Goal: Transaction & Acquisition: Obtain resource

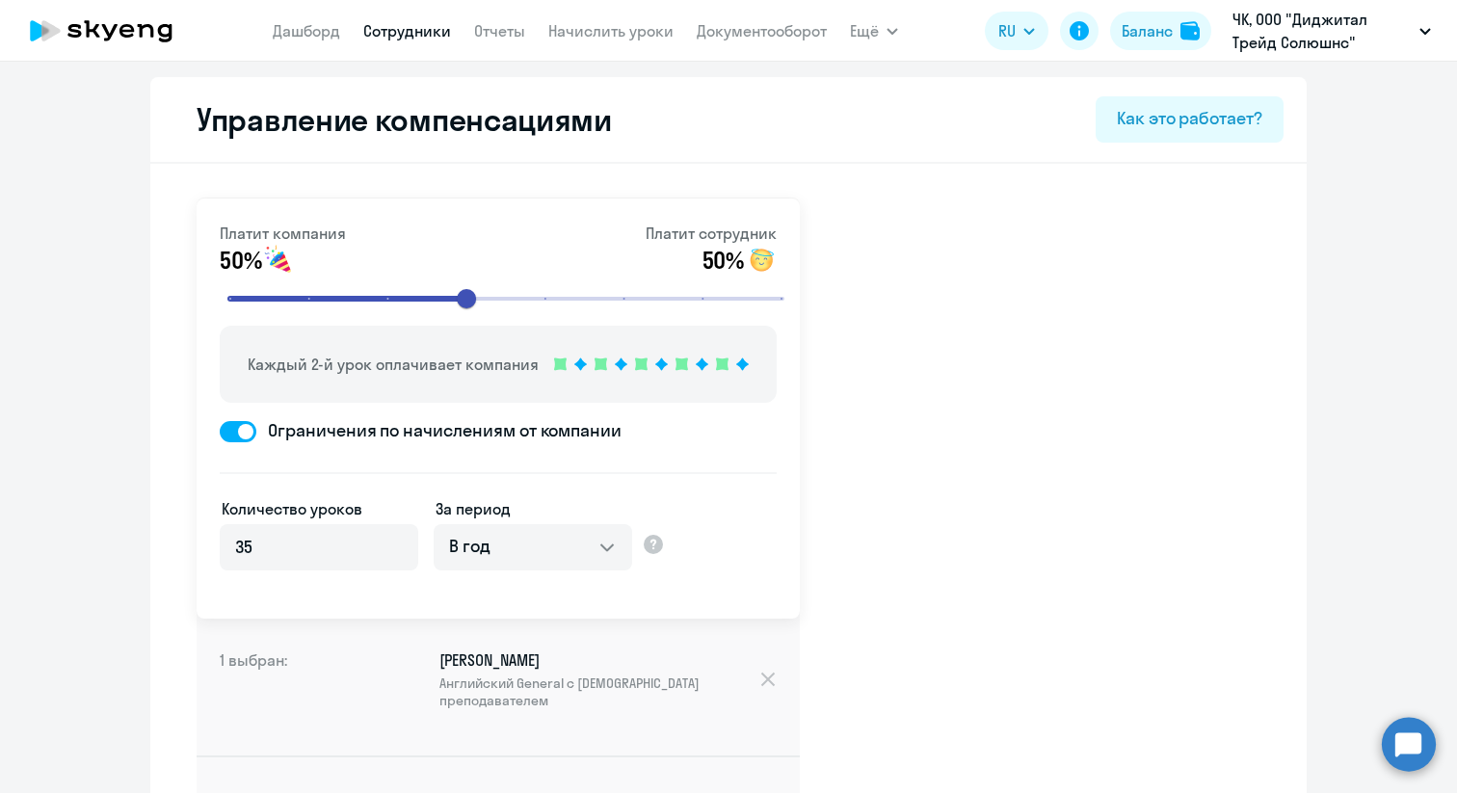
select select "YEARLY"
click at [1406, 739] on circle at bounding box center [1408, 744] width 54 height 54
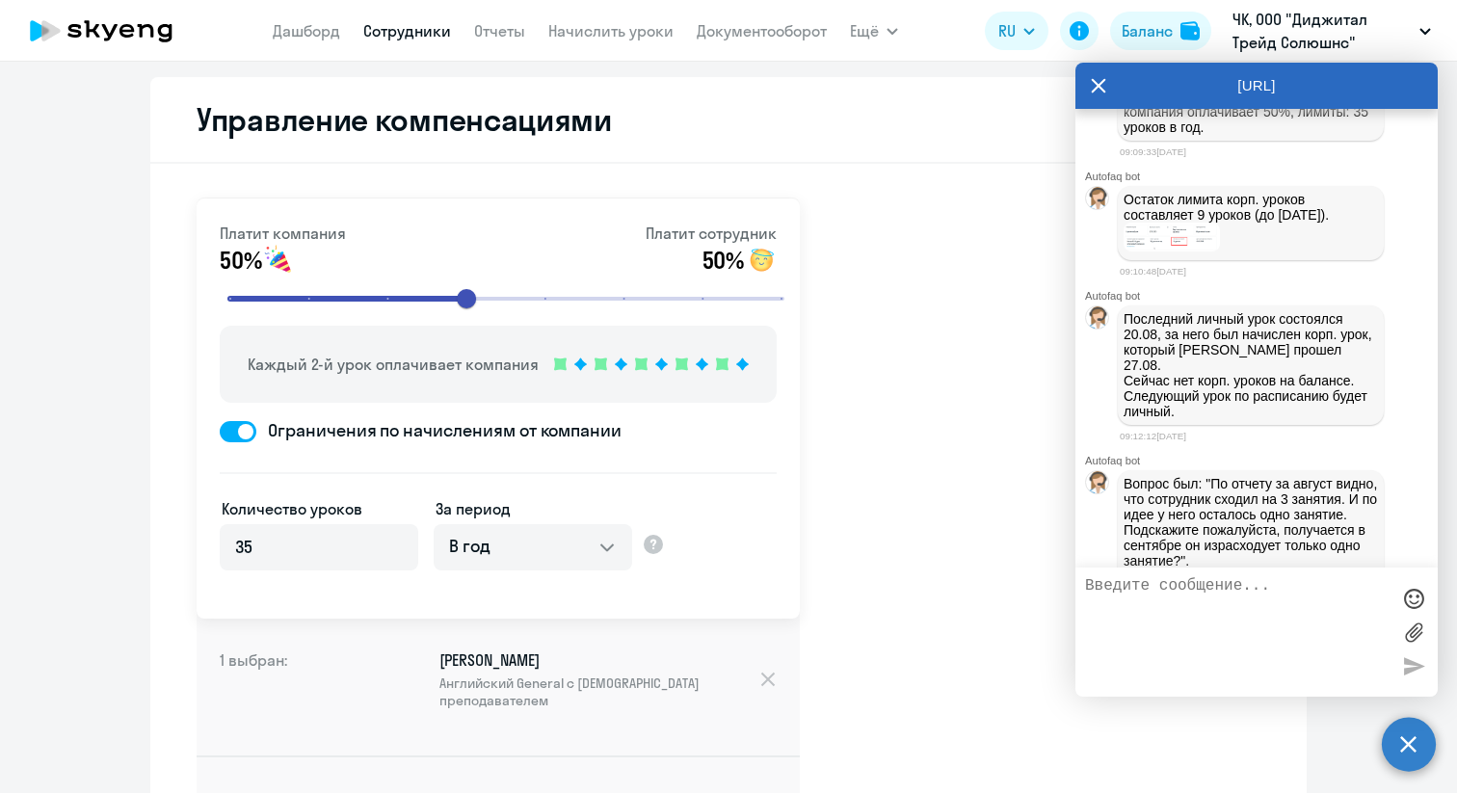
scroll to position [2200, 0]
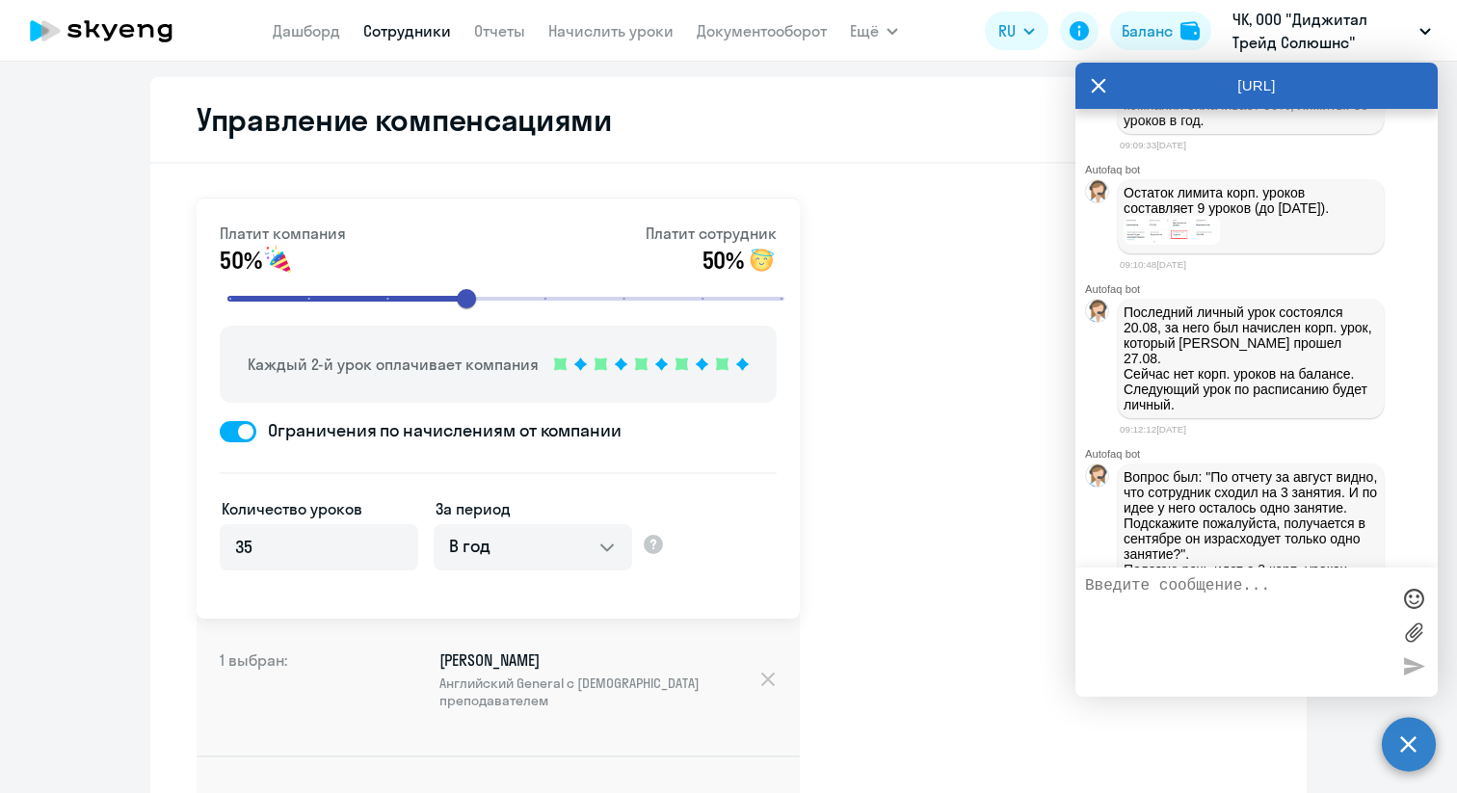
click at [1191, 245] on img at bounding box center [1171, 230] width 96 height 29
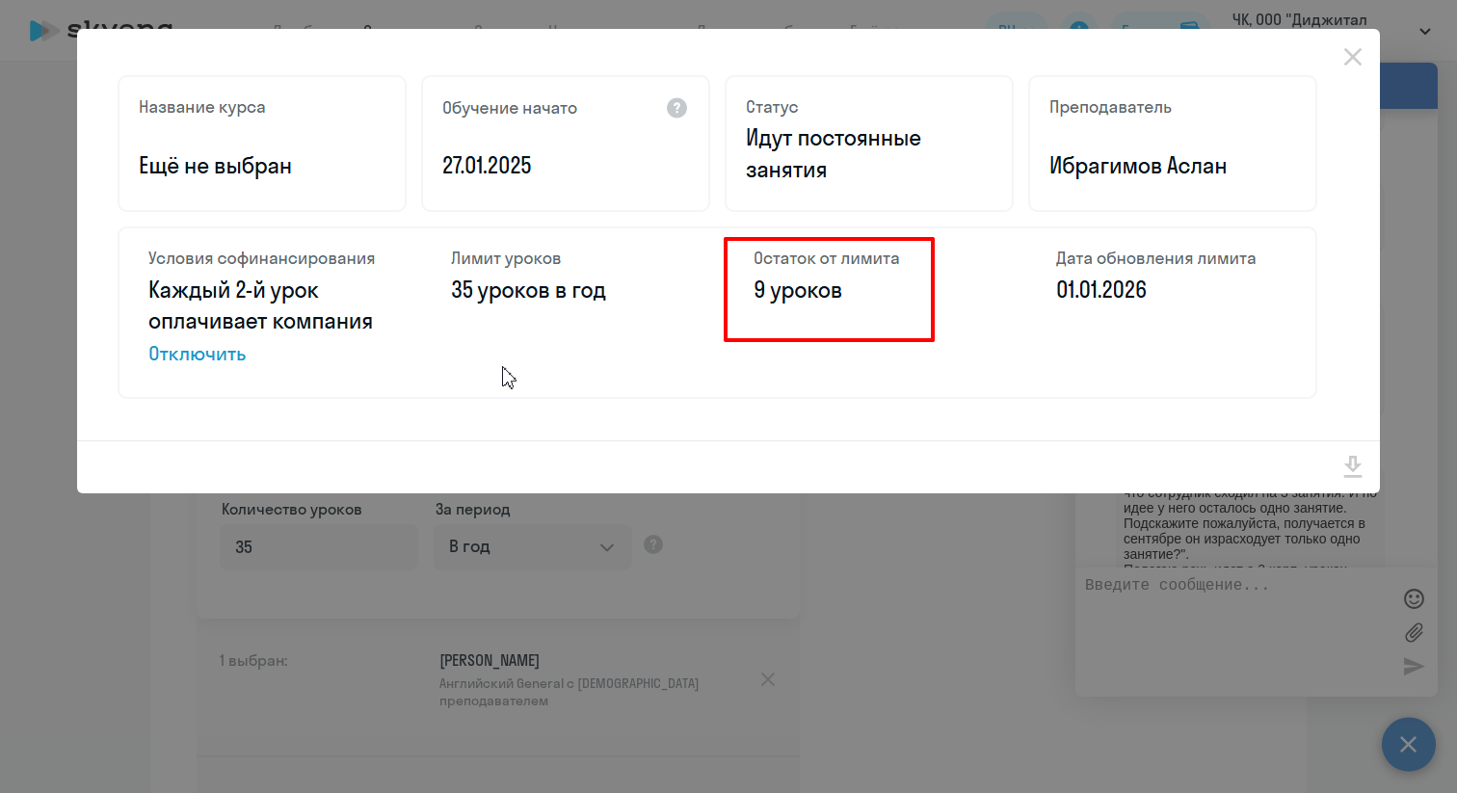
click at [1222, 562] on div at bounding box center [728, 396] width 1457 height 793
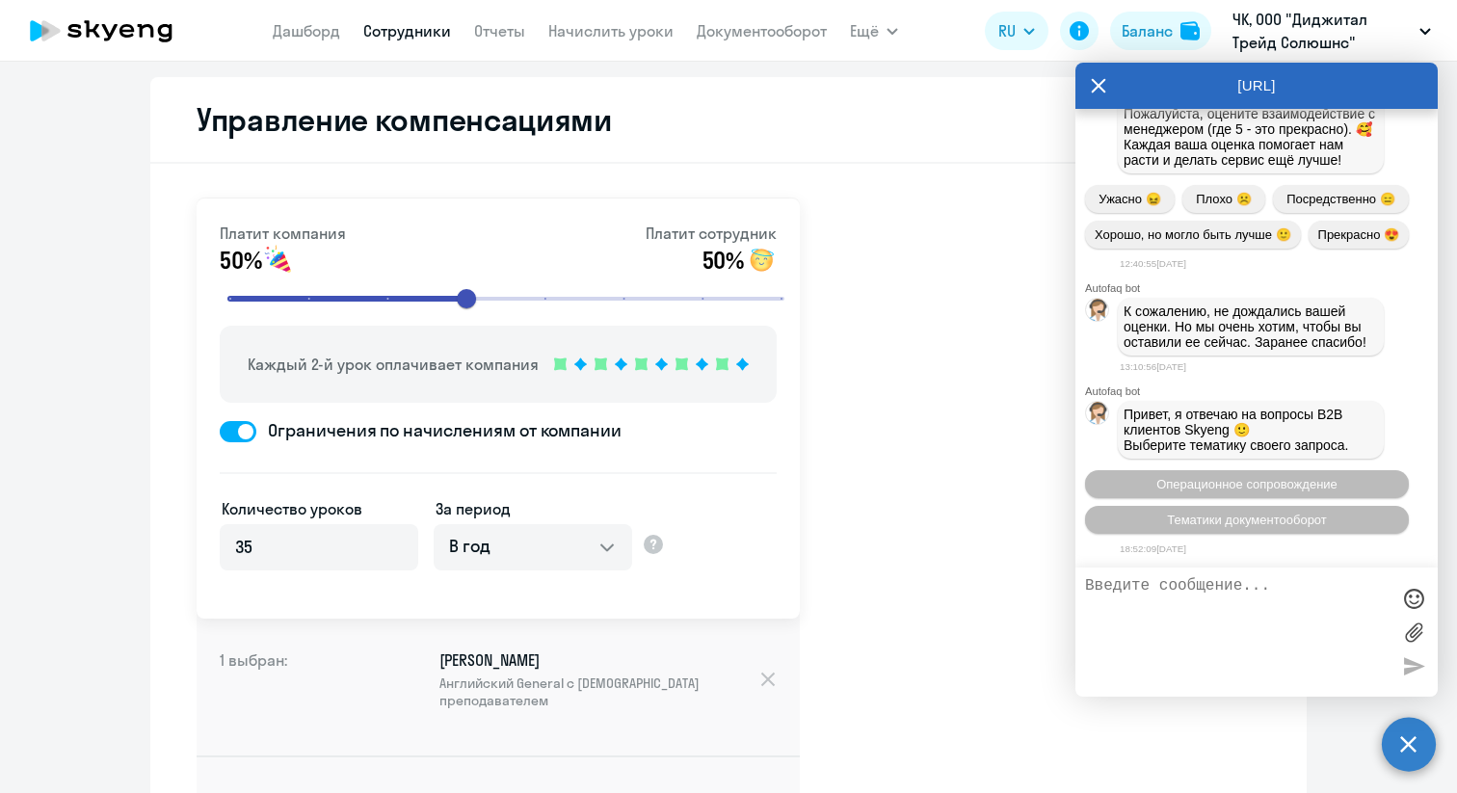
scroll to position [3260, 0]
click at [402, 30] on link "Сотрудники" at bounding box center [407, 30] width 88 height 19
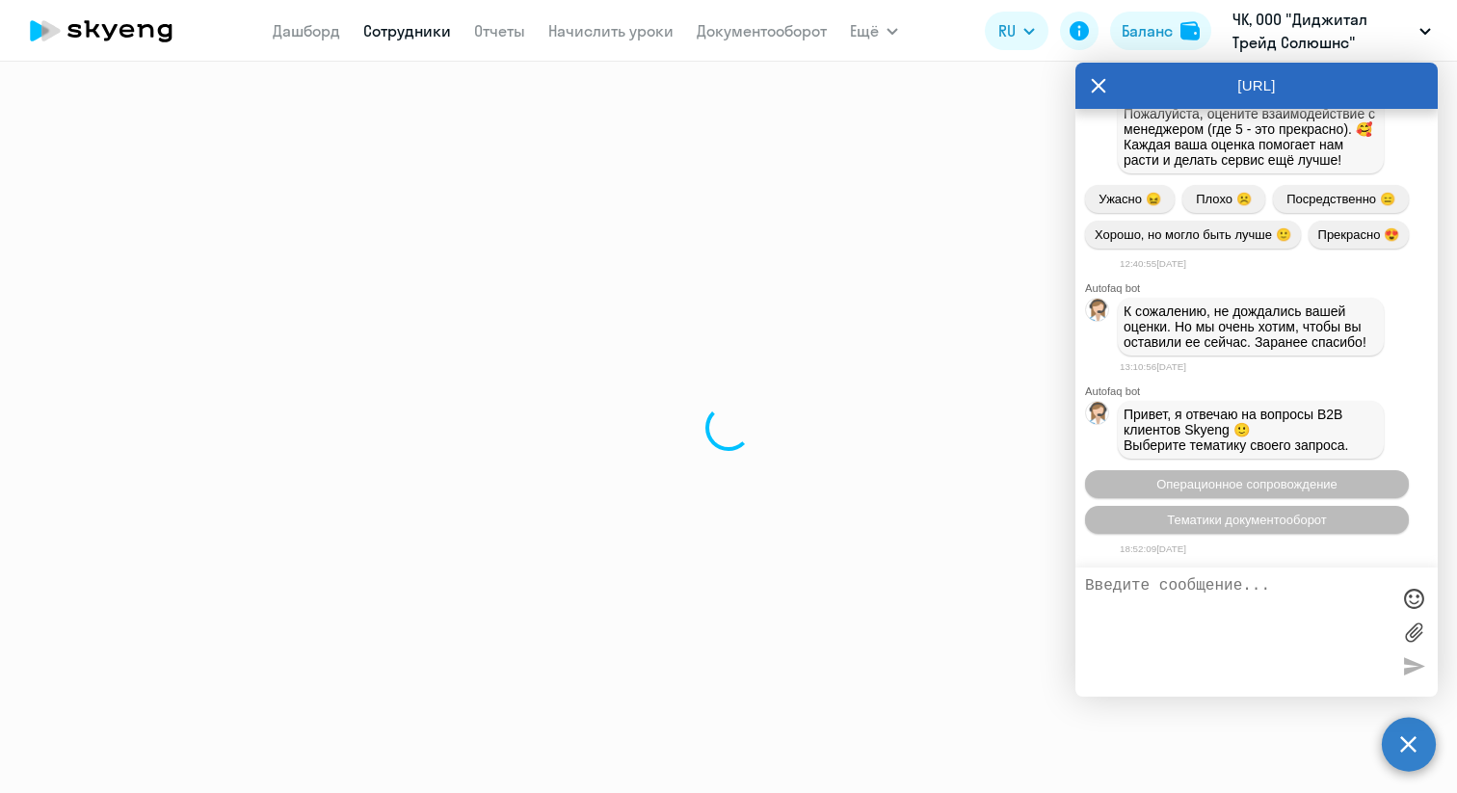
select select "30"
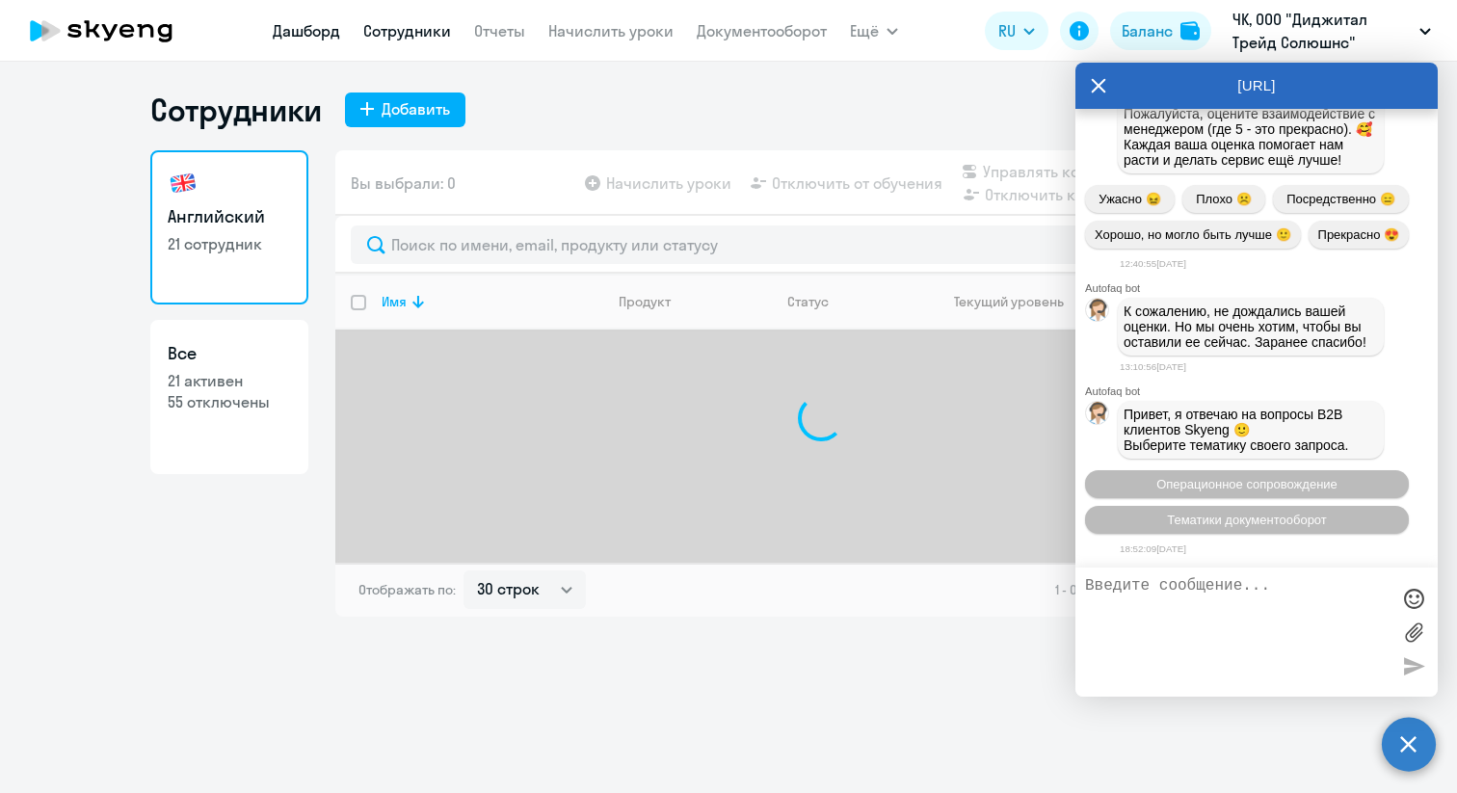
click at [287, 33] on link "Дашборд" at bounding box center [306, 30] width 67 height 19
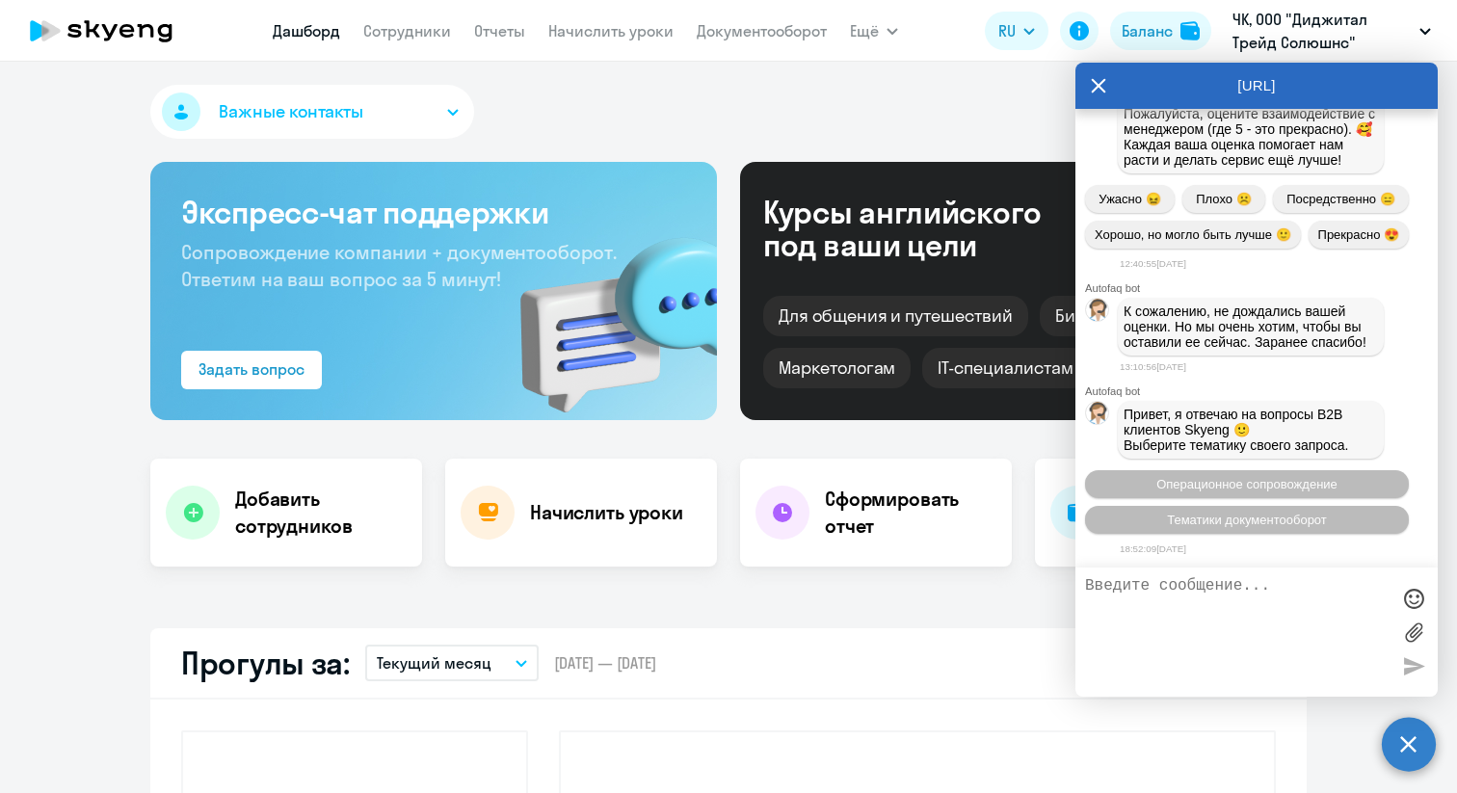
click at [1095, 88] on icon at bounding box center [1098, 85] width 14 height 14
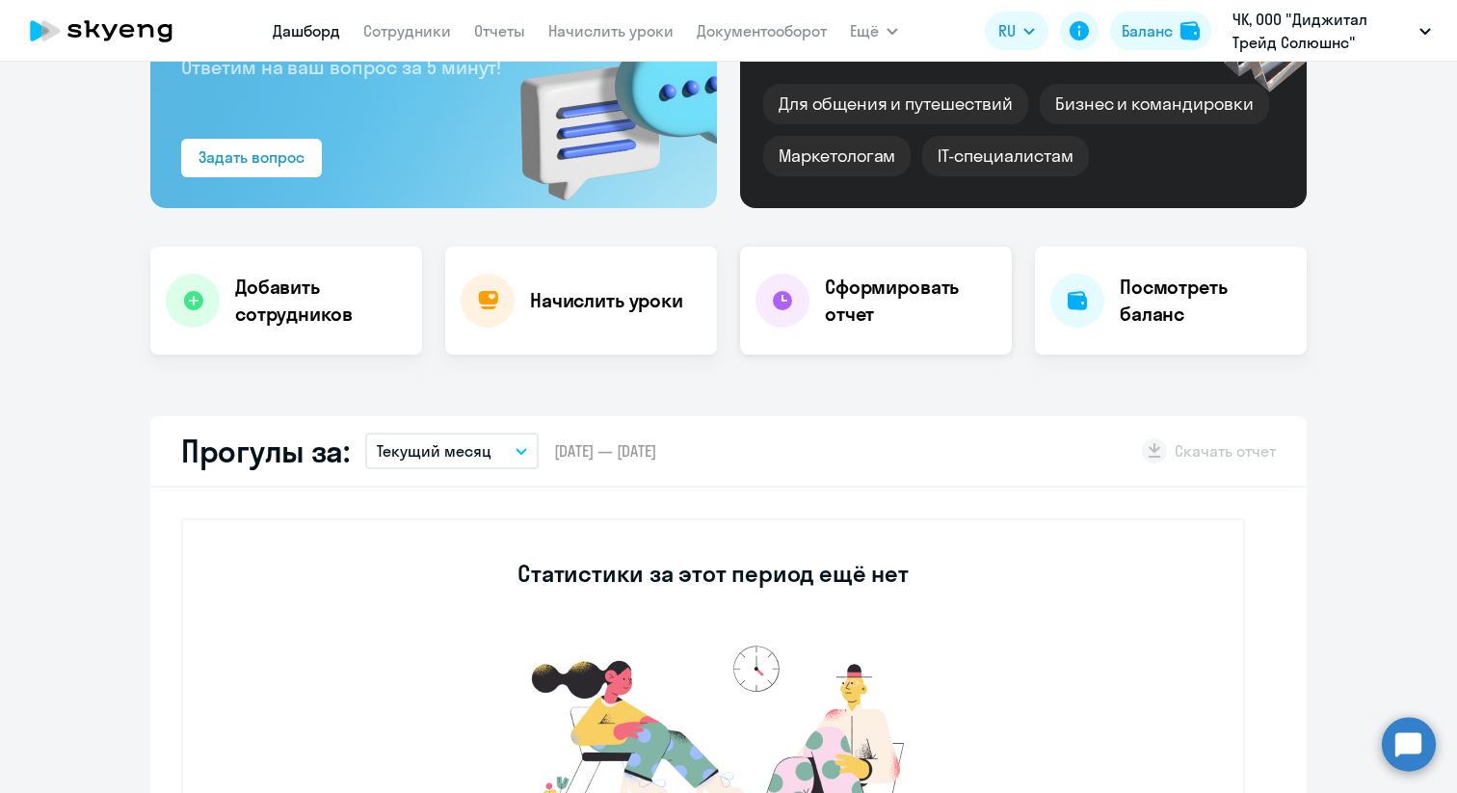
scroll to position [218, 0]
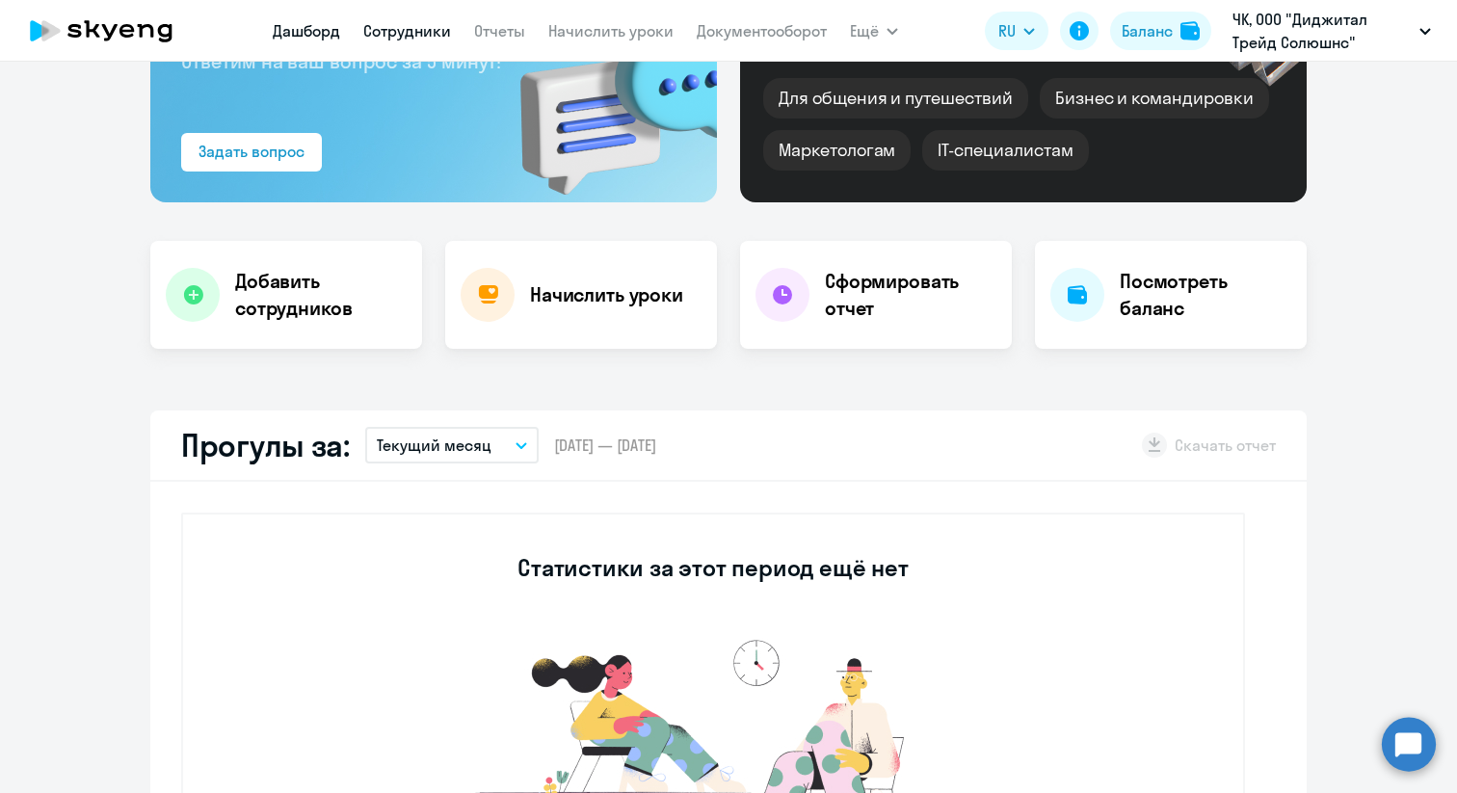
click at [400, 39] on link "Сотрудники" at bounding box center [407, 30] width 88 height 19
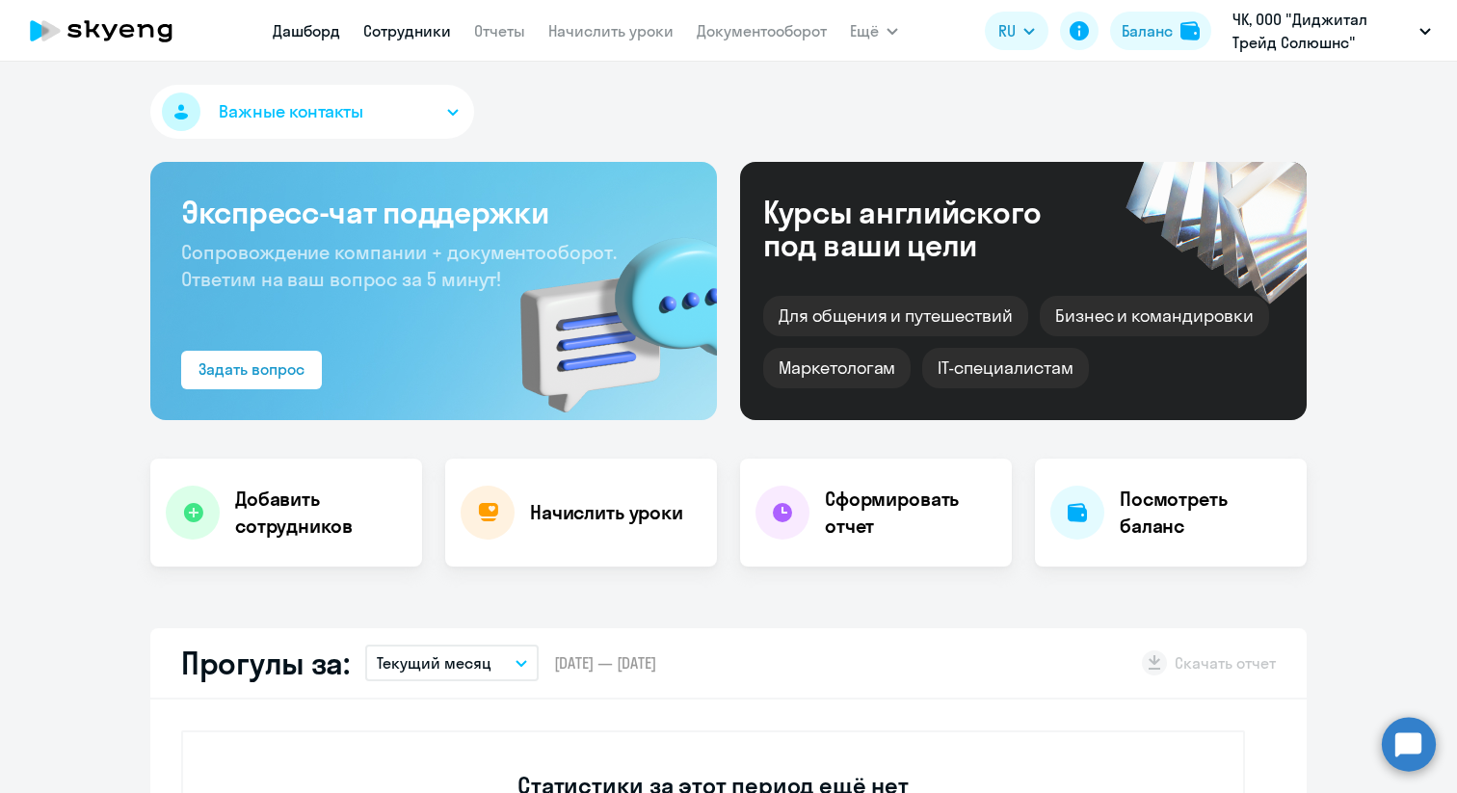
select select "30"
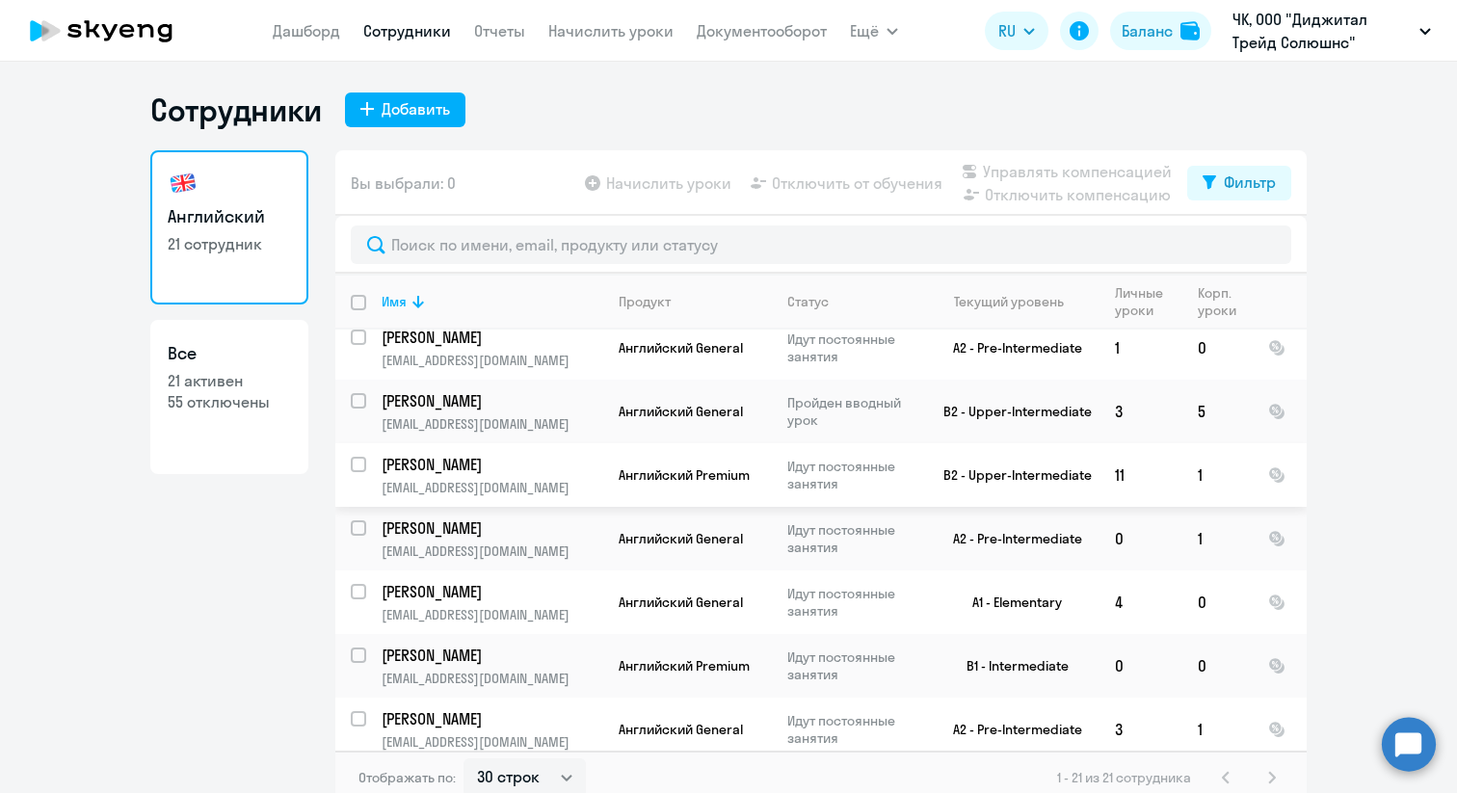
scroll to position [12, 0]
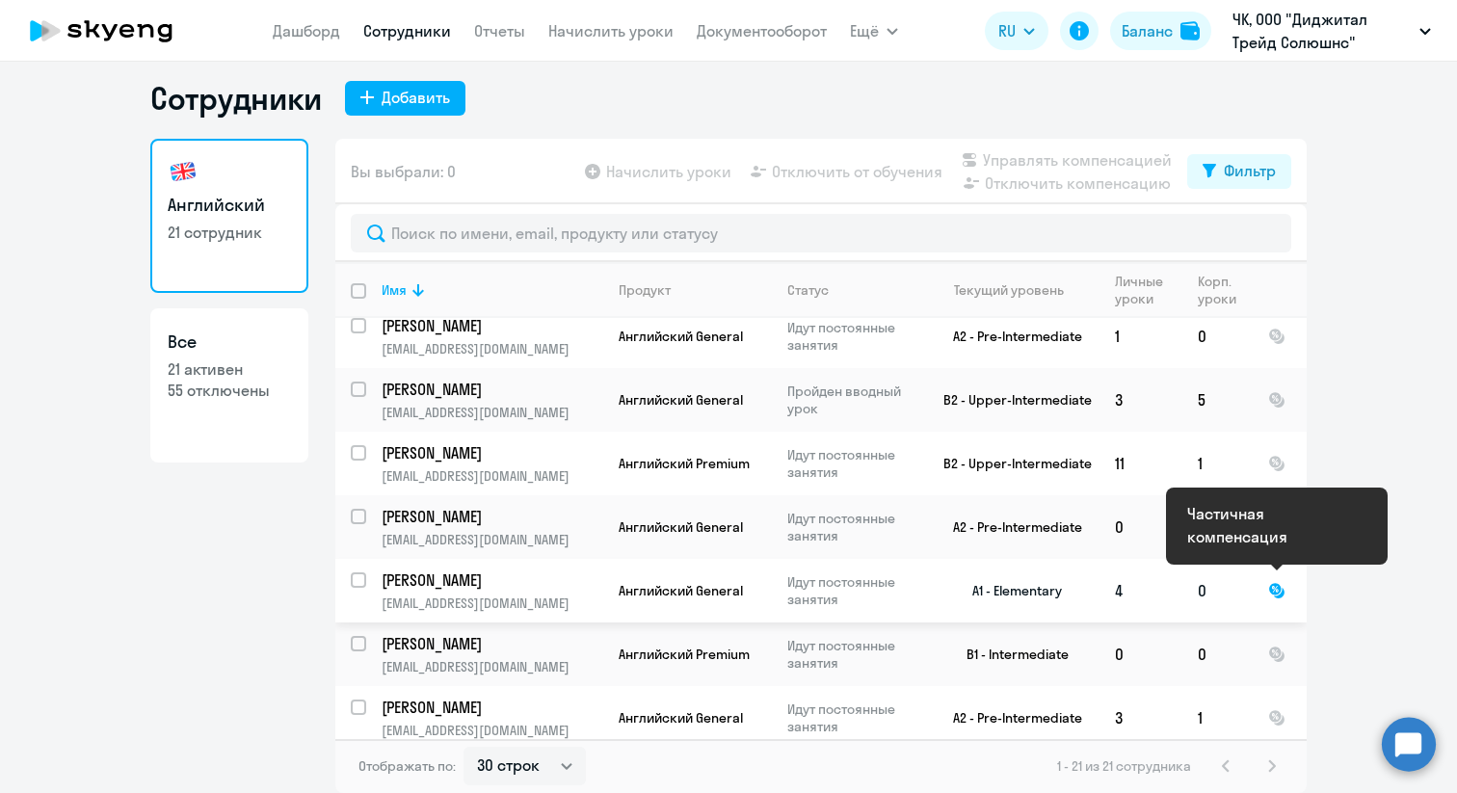
click at [1274, 582] on div at bounding box center [1276, 590] width 17 height 17
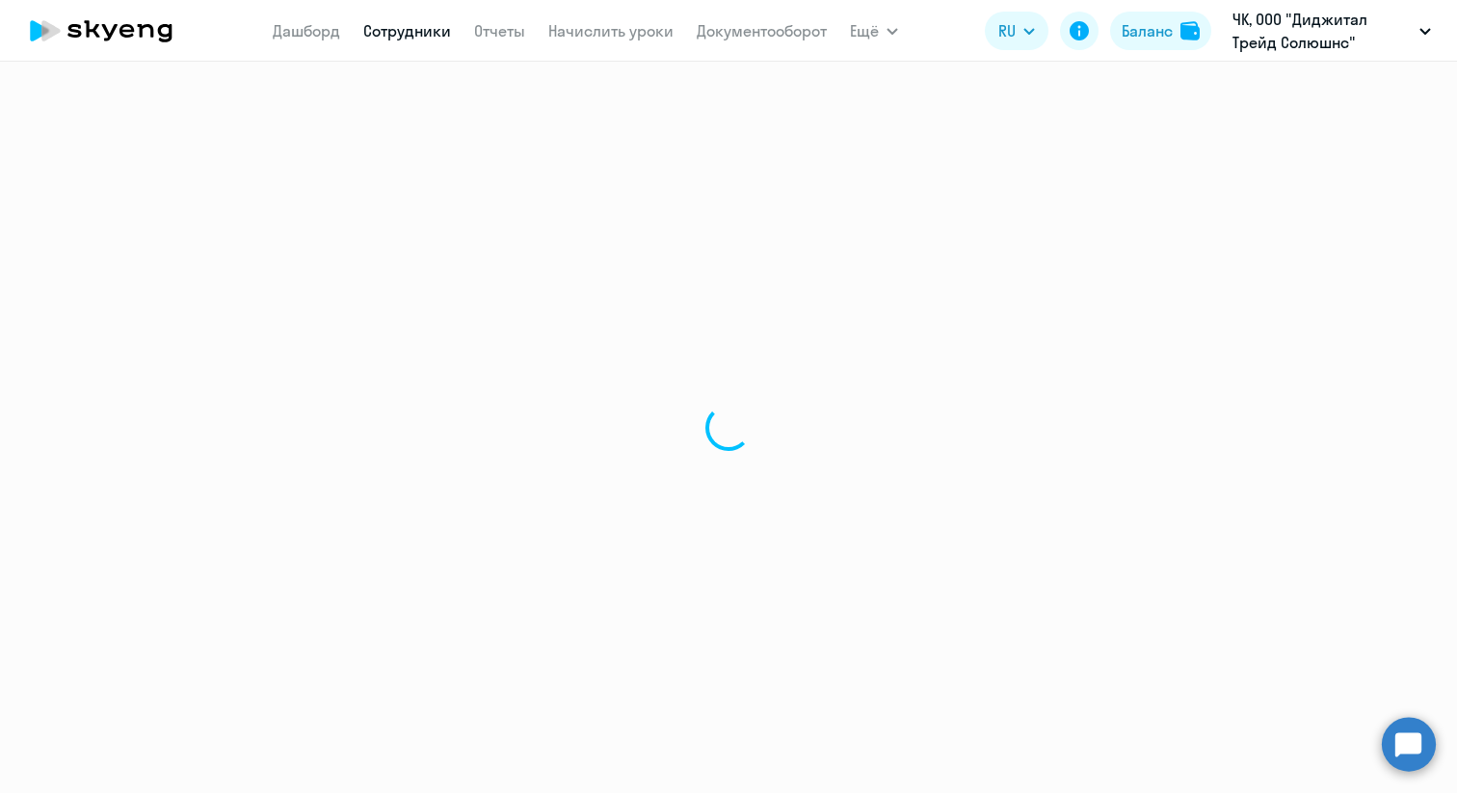
select select "english"
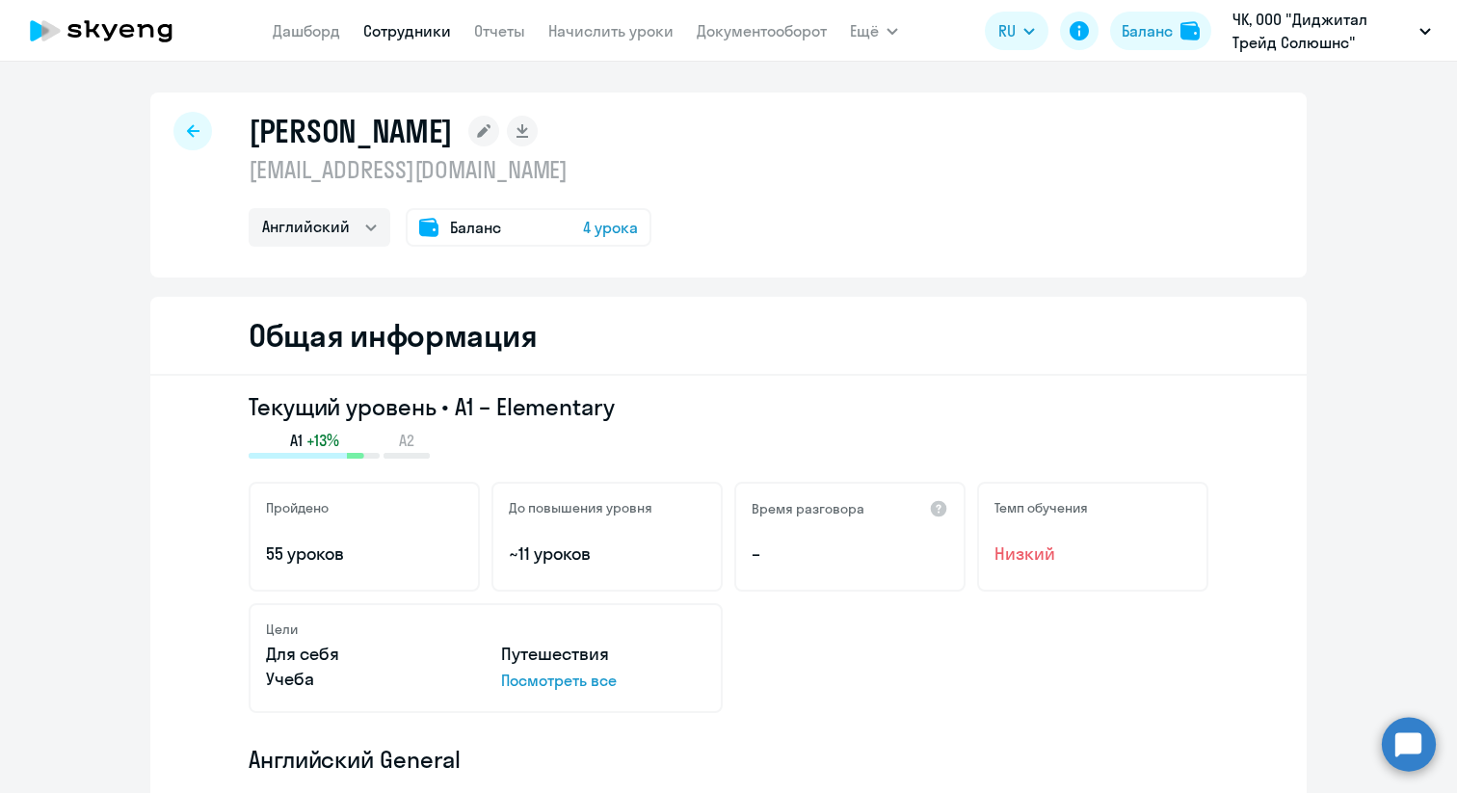
click at [194, 130] on icon at bounding box center [193, 130] width 13 height 13
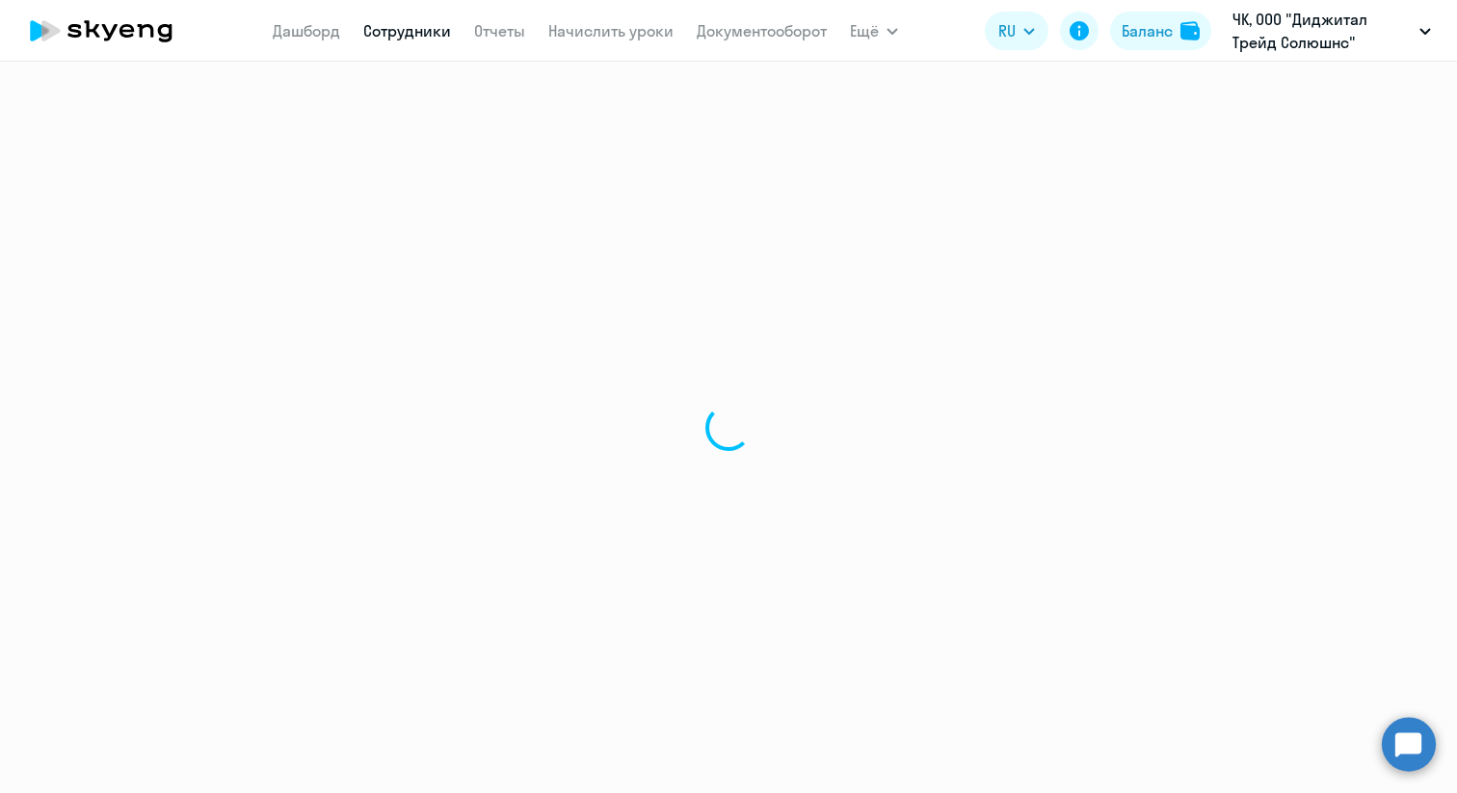
select select "30"
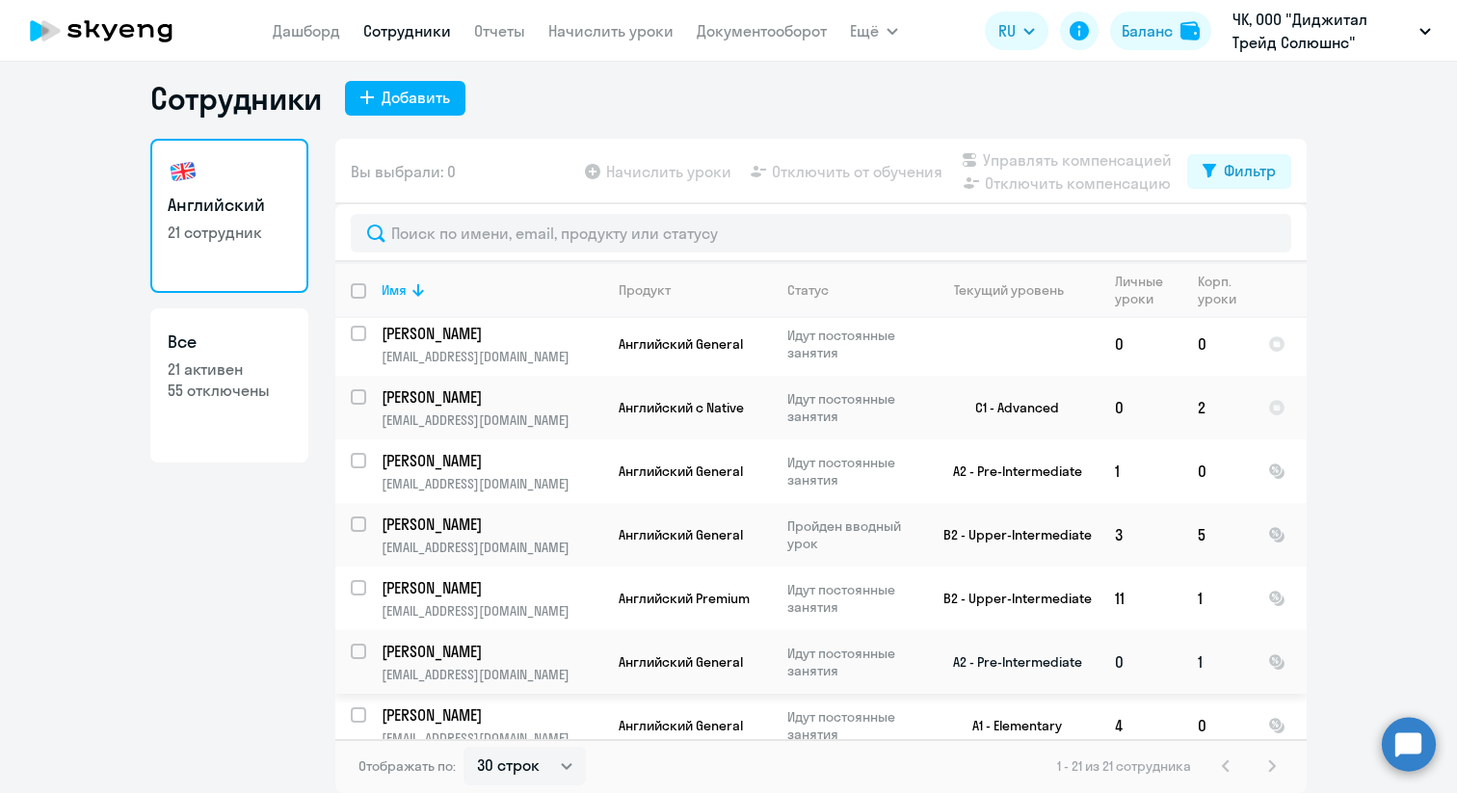
scroll to position [767, 0]
click at [317, 17] on nav "[PERSON_NAME] Отчеты Начислить уроки Документооборот" at bounding box center [550, 31] width 554 height 39
click at [314, 25] on link "Дашборд" at bounding box center [306, 30] width 67 height 19
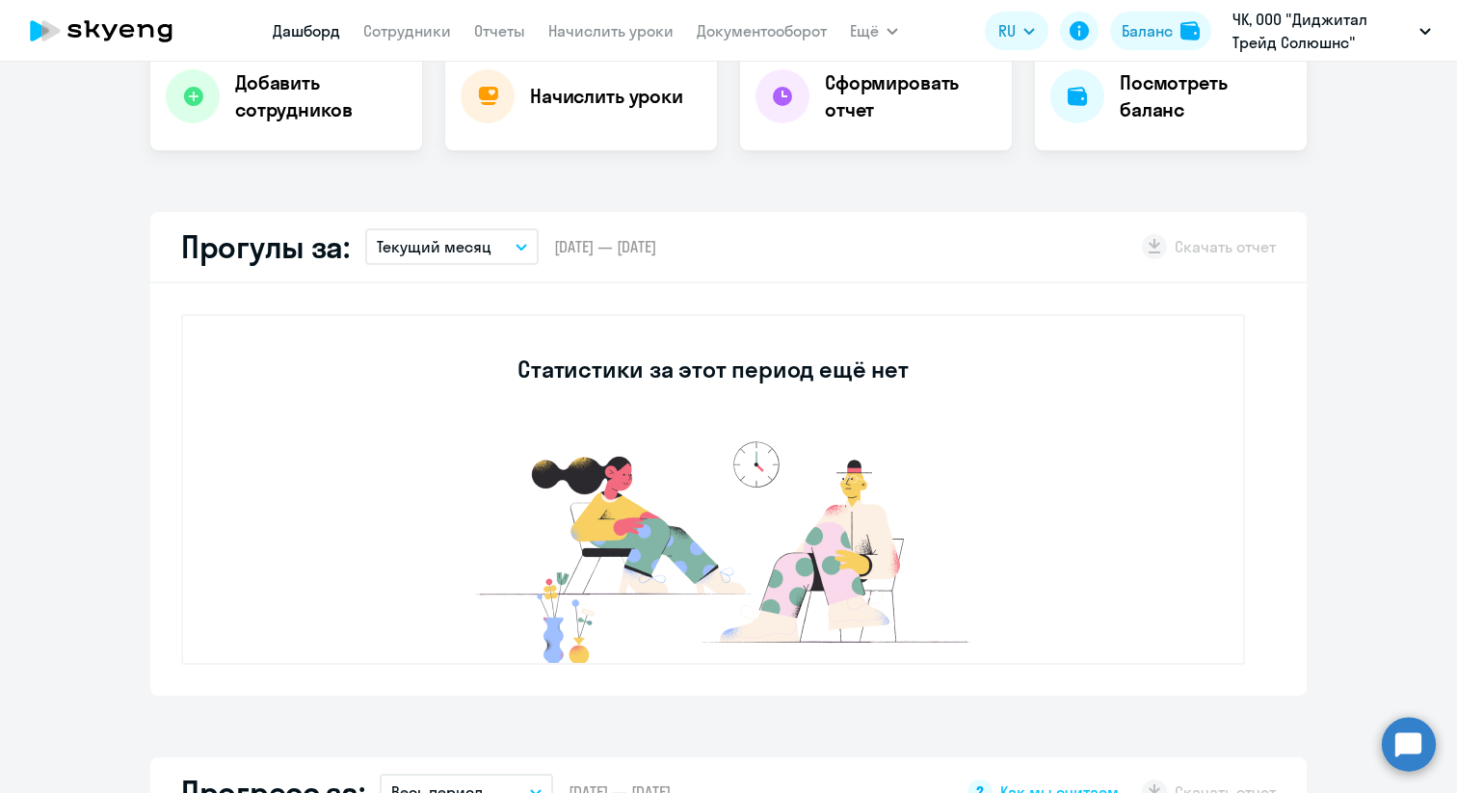
scroll to position [419, 0]
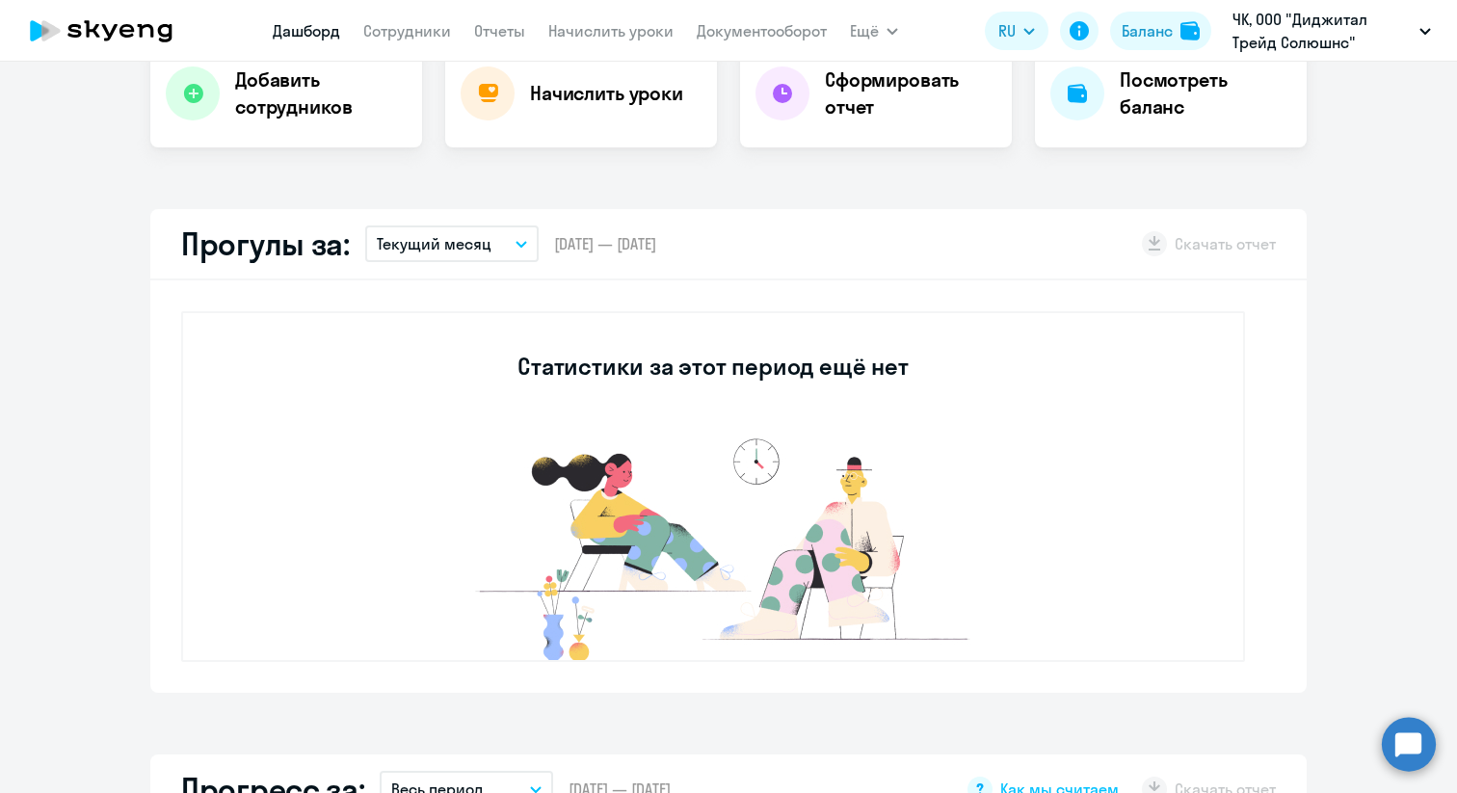
click at [473, 249] on p "Текущий месяц" at bounding box center [434, 243] width 115 height 23
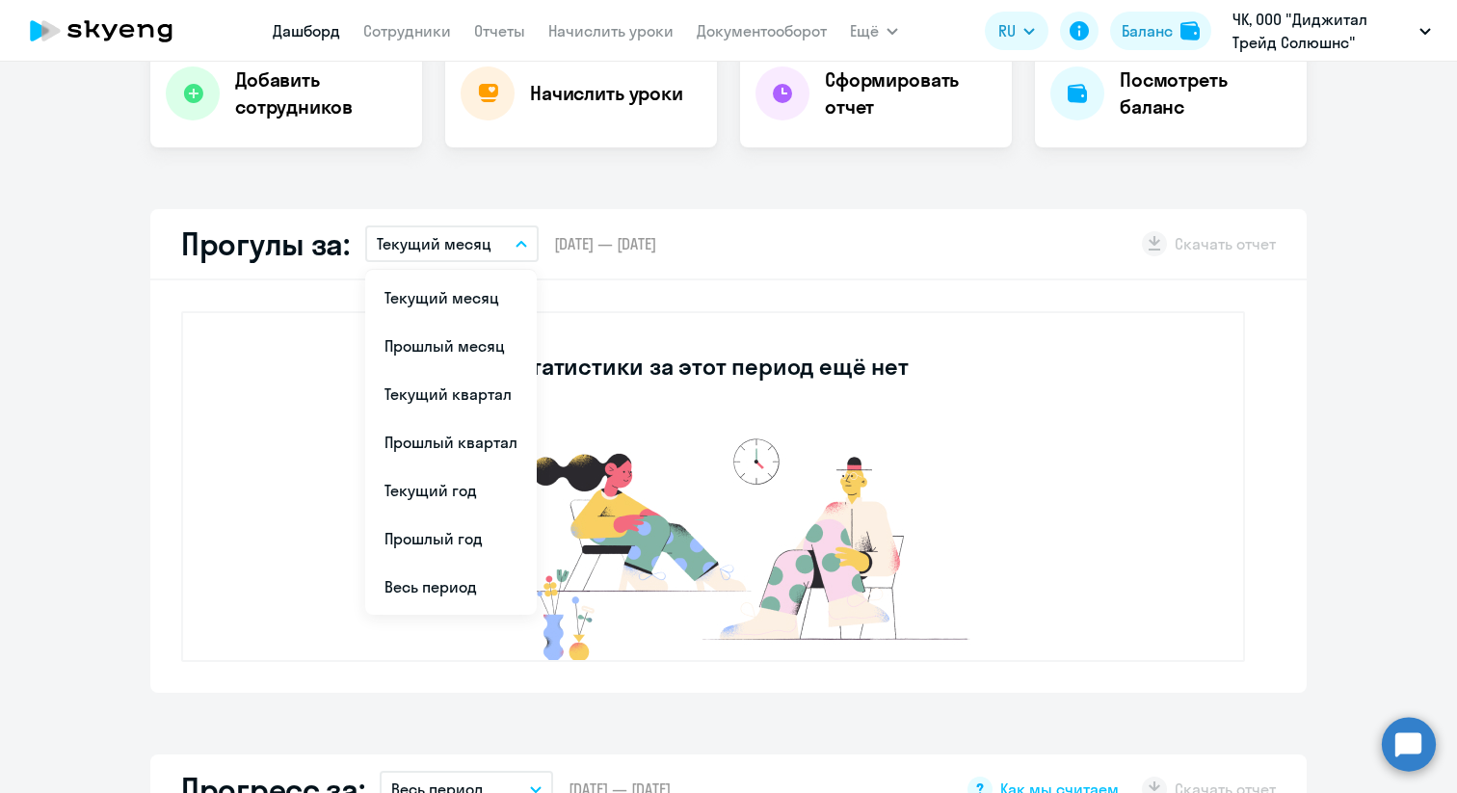
click at [473, 249] on p "Текущий месяц" at bounding box center [434, 243] width 115 height 23
select select "30"
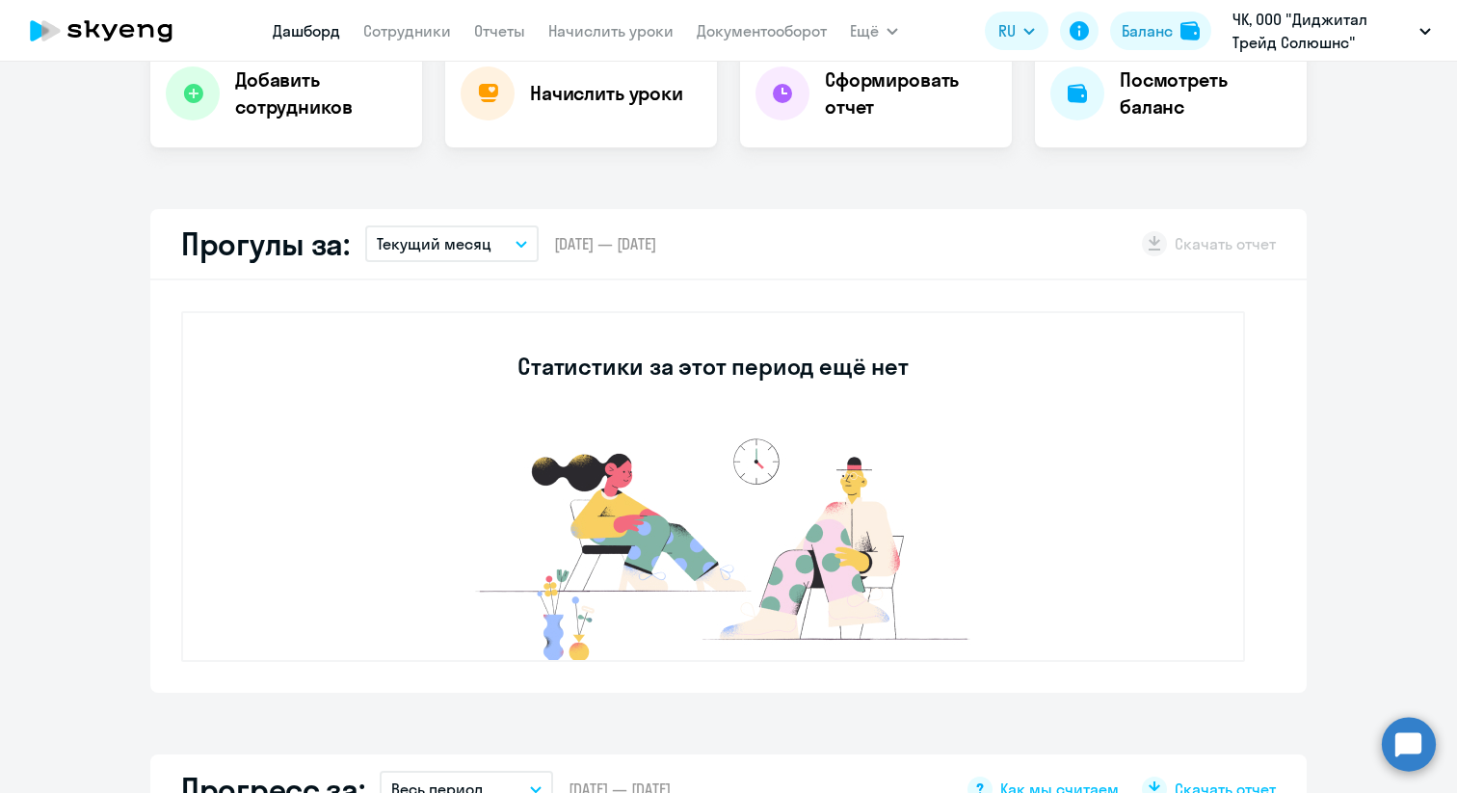
click at [473, 249] on p "Текущий месяц" at bounding box center [434, 243] width 115 height 23
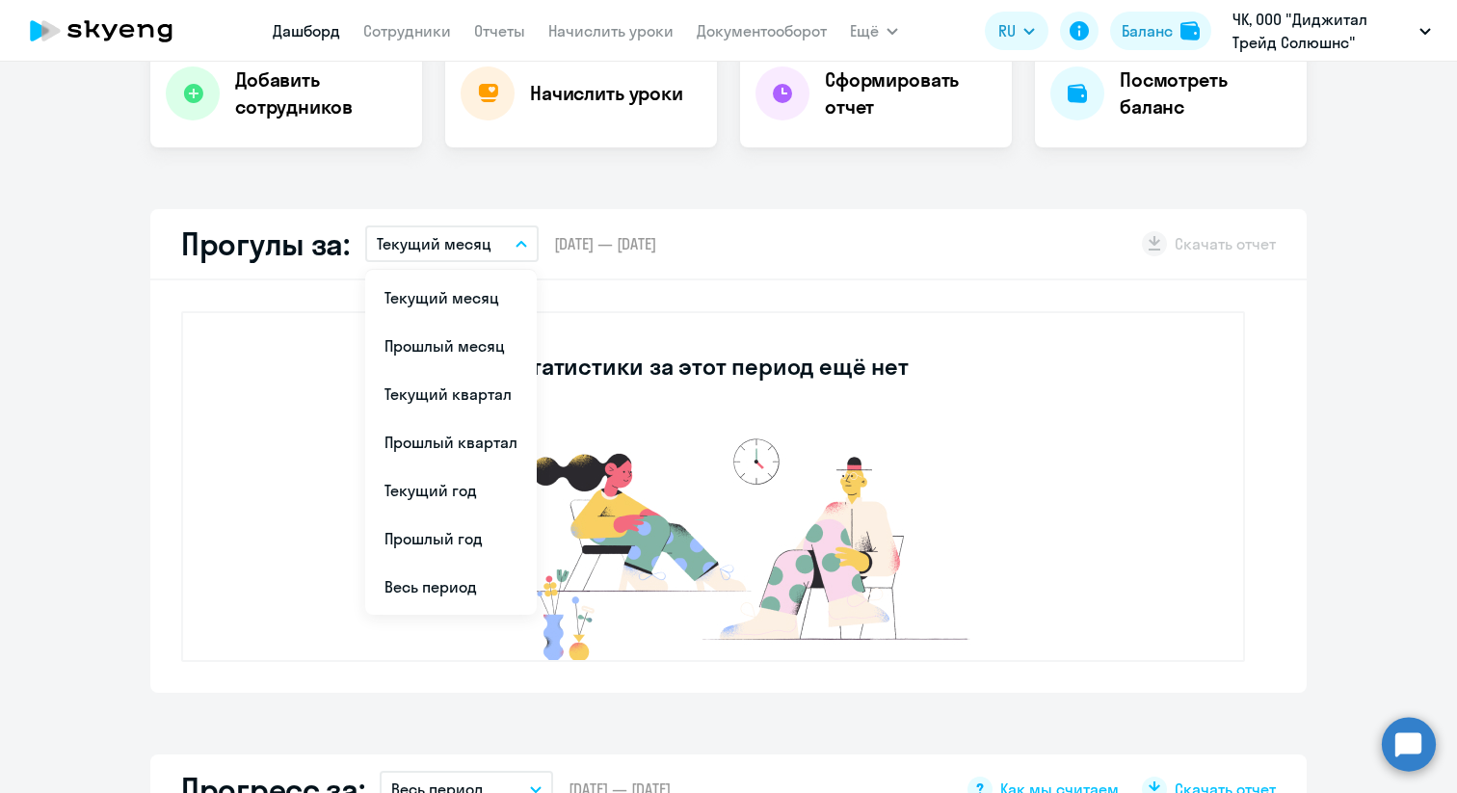
click at [473, 249] on p "Текущий месяц" at bounding box center [434, 243] width 115 height 23
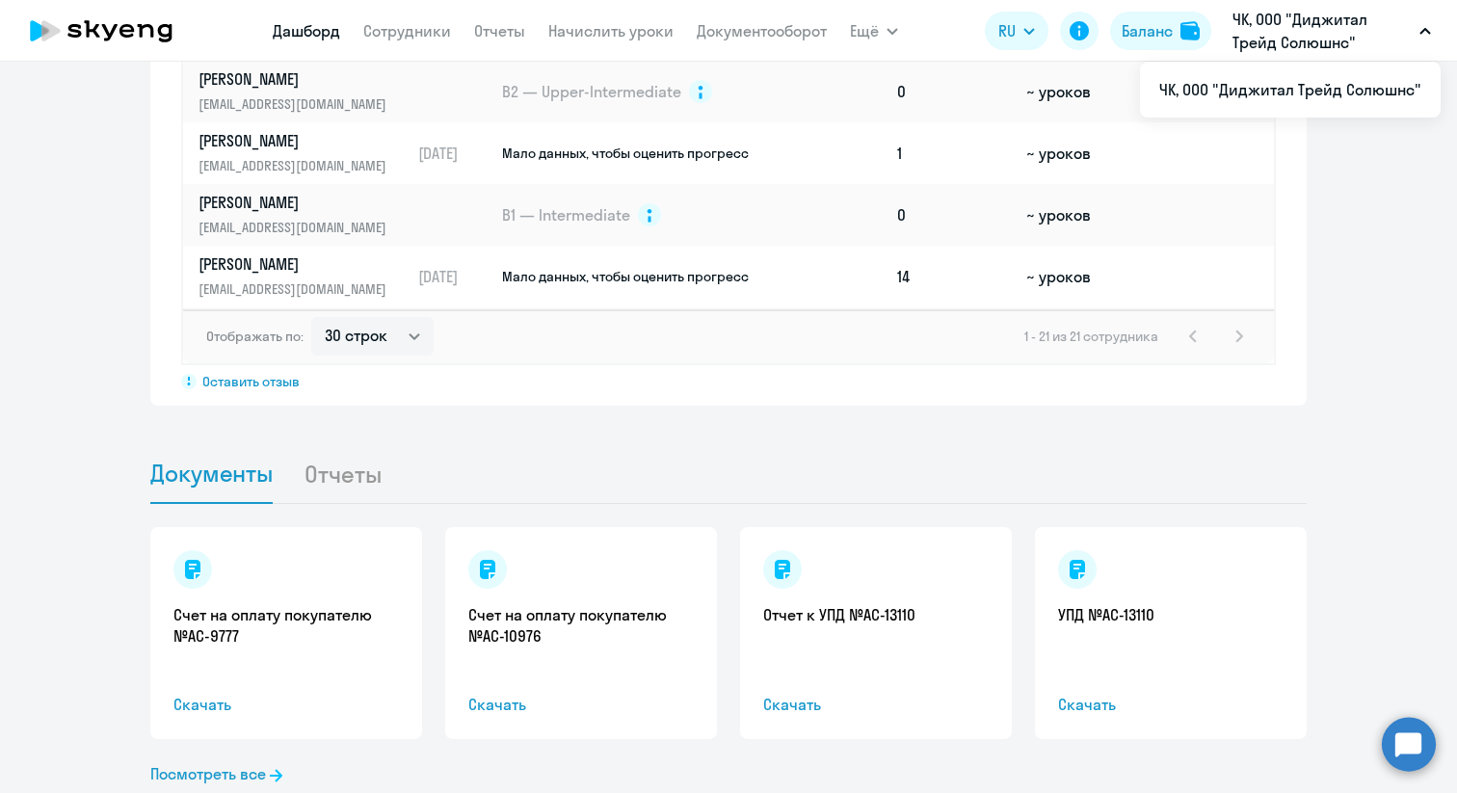
scroll to position [1580, 0]
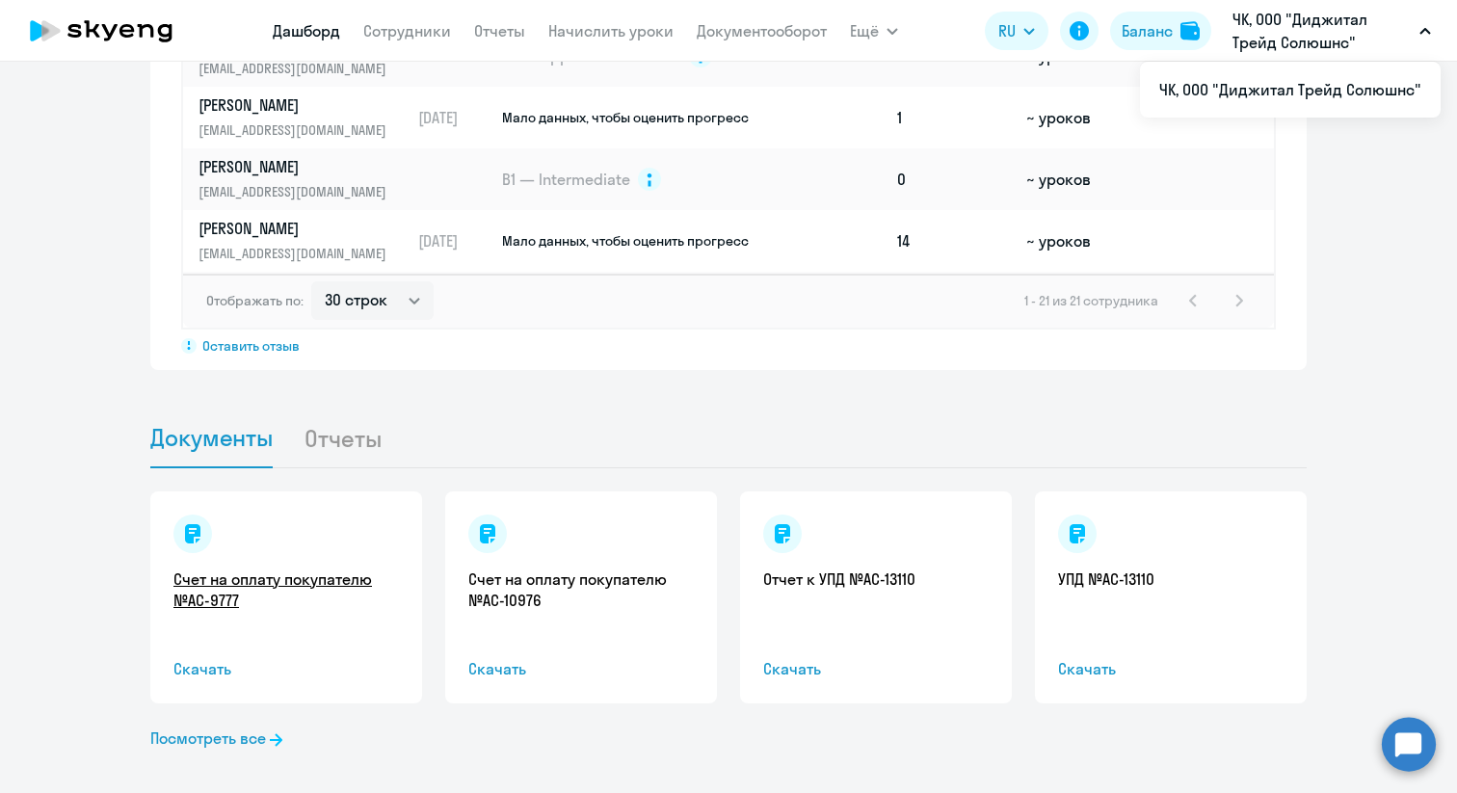
click at [352, 586] on link "Счет на оплату покупателю №AC-9777" at bounding box center [285, 589] width 225 height 42
click at [536, 580] on link "Счет на оплату покупателю №AC-10976" at bounding box center [580, 589] width 225 height 42
click at [850, 575] on link "Отчет к УПД №AC-13110" at bounding box center [875, 578] width 225 height 21
click at [1131, 573] on link "УПД №AC-13110" at bounding box center [1170, 578] width 225 height 21
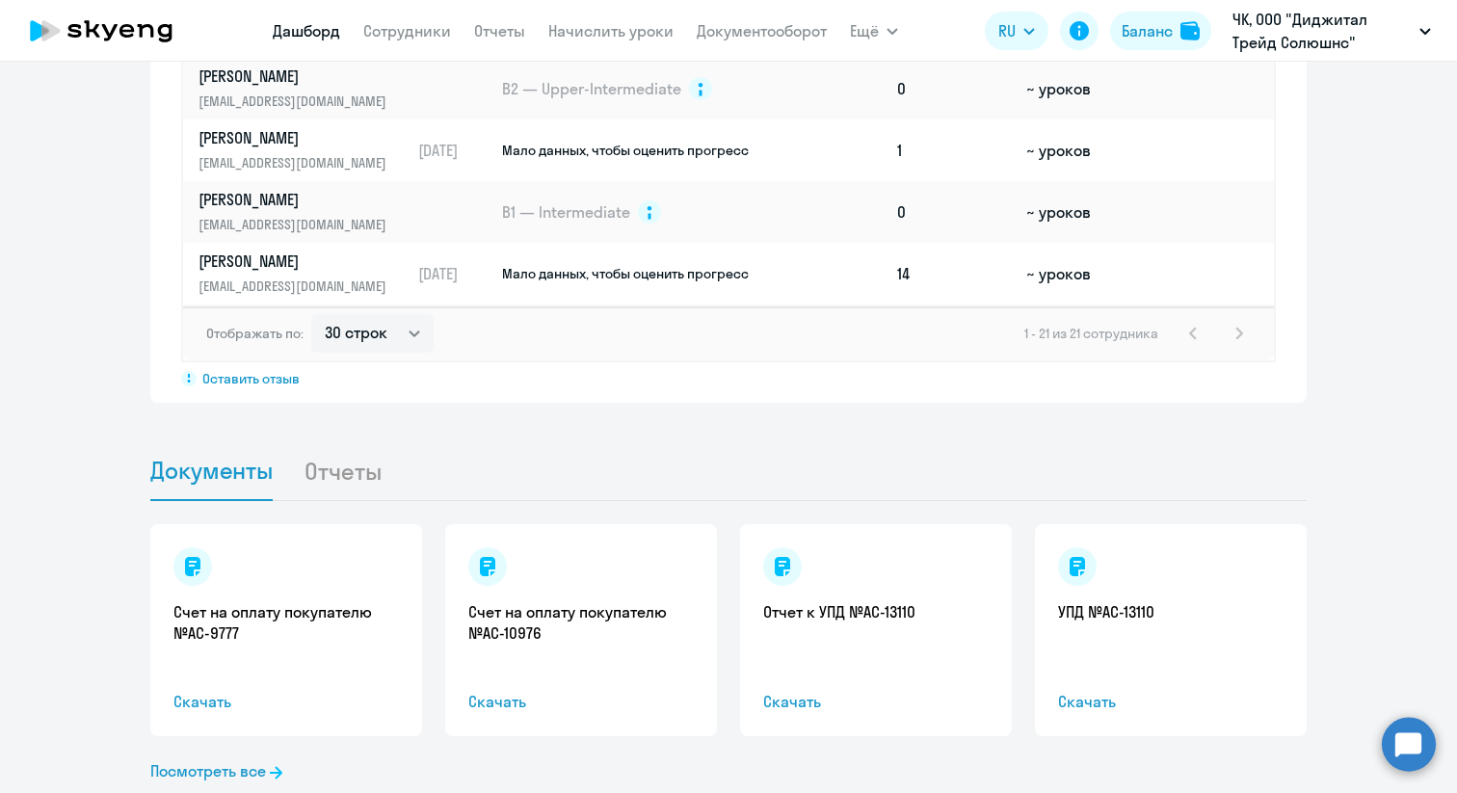
scroll to position [1538, 0]
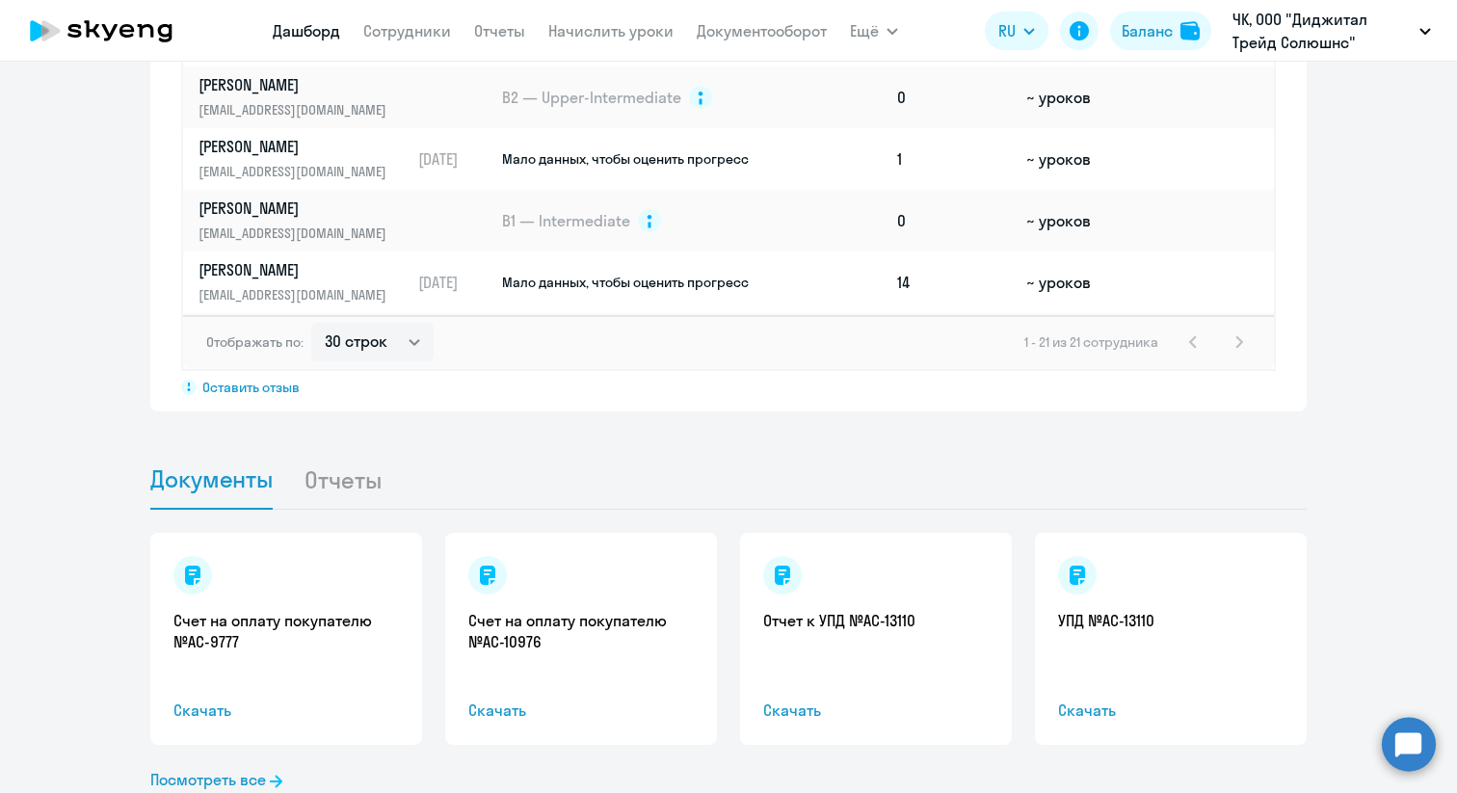
click at [343, 472] on li "Отчеты" at bounding box center [357, 479] width 109 height 59
click at [346, 485] on li "Отчеты" at bounding box center [357, 479] width 109 height 59
click at [245, 480] on span "Документы" at bounding box center [211, 478] width 122 height 29
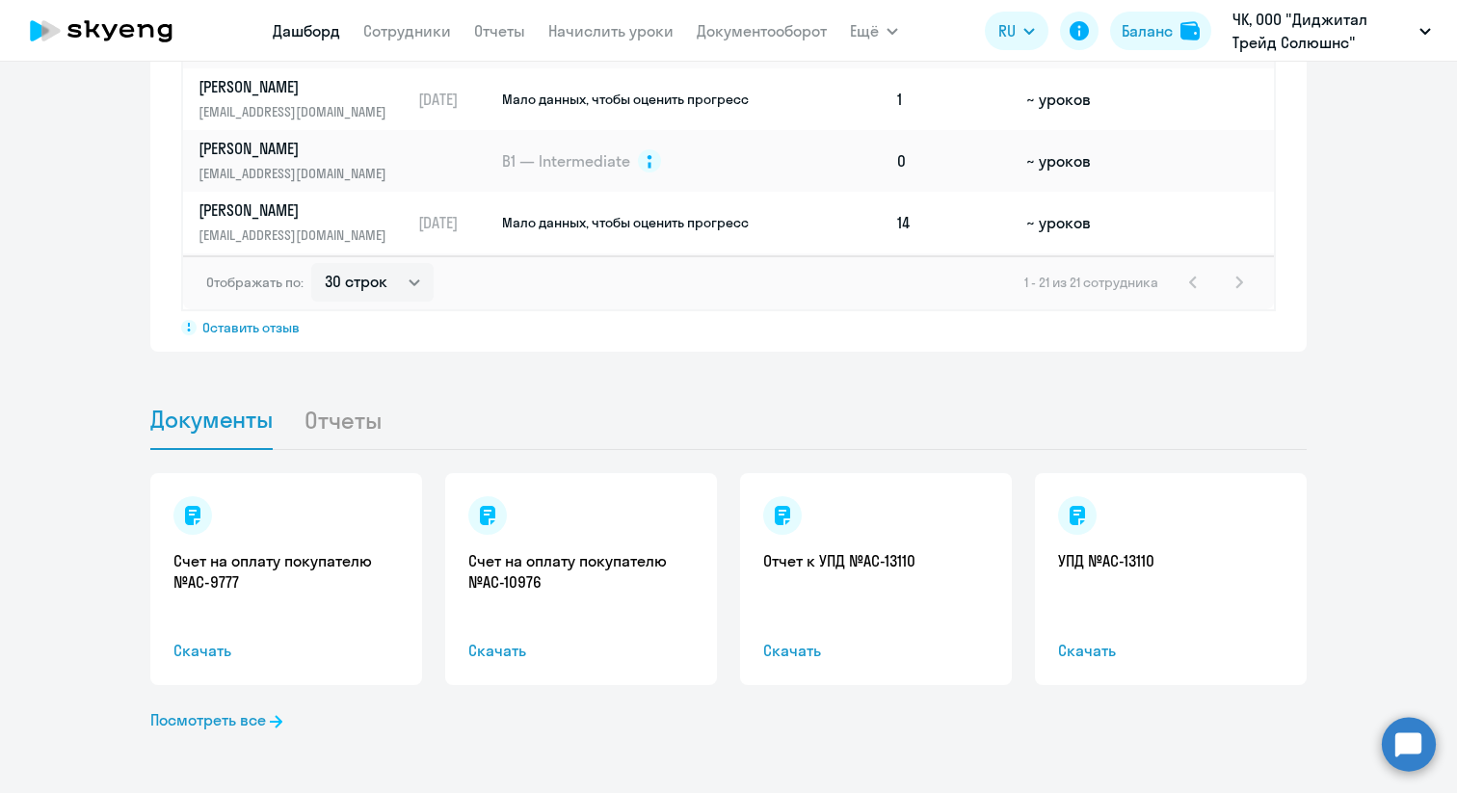
click at [361, 405] on li "Отчеты" at bounding box center [357, 419] width 109 height 59
click at [361, 417] on li "Отчеты" at bounding box center [357, 419] width 109 height 59
click at [241, 717] on link "Посмотреть все" at bounding box center [216, 719] width 132 height 23
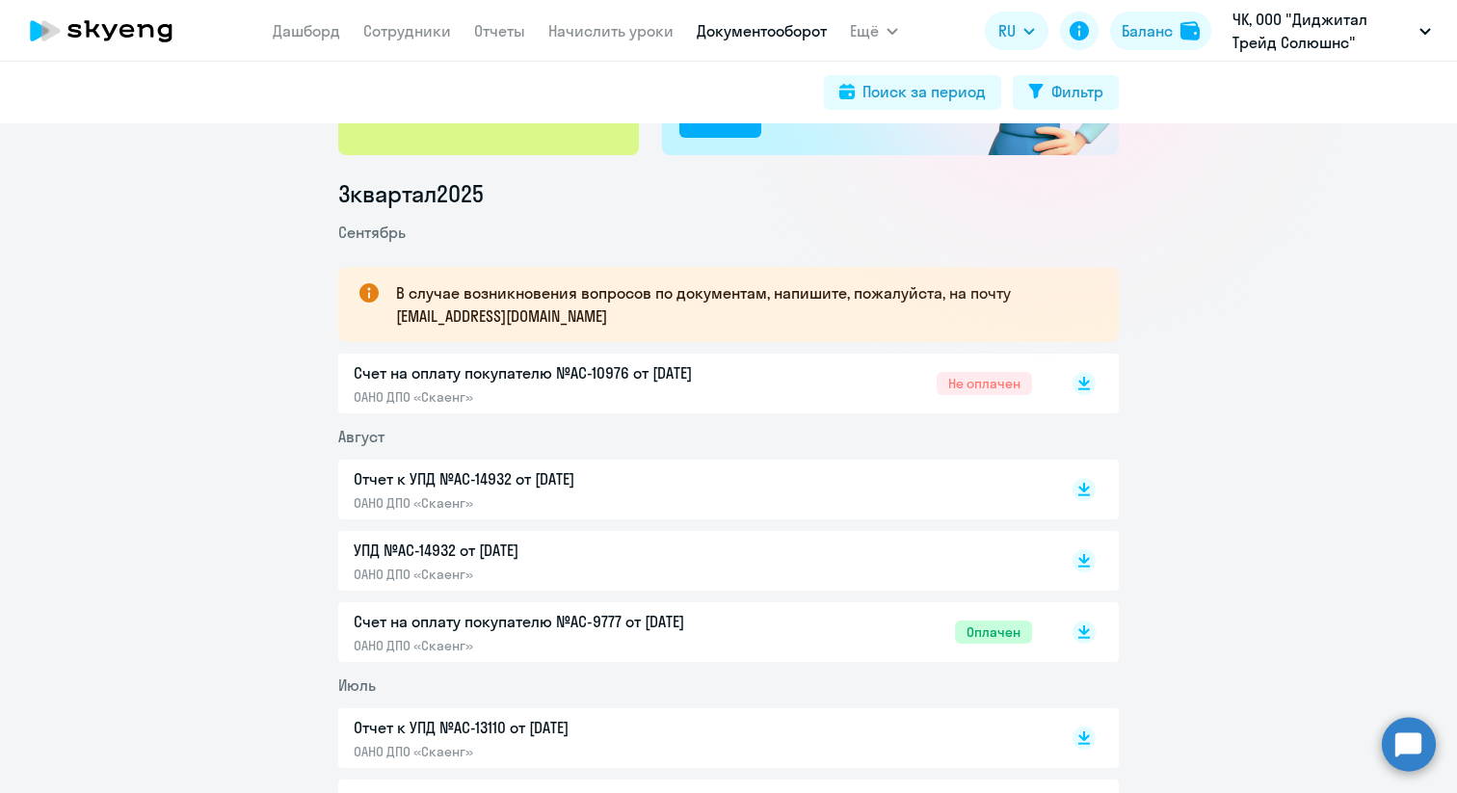
scroll to position [213, 0]
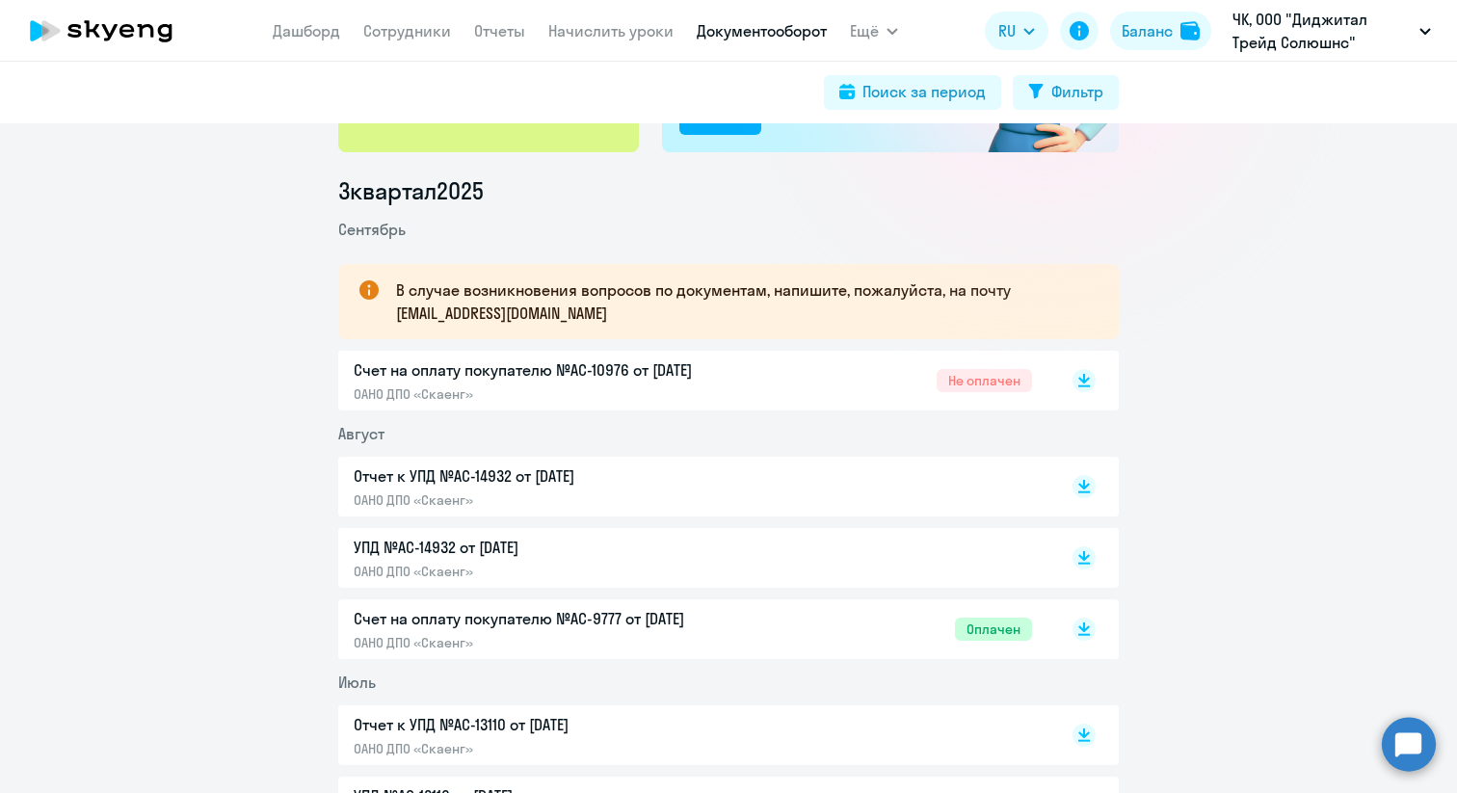
click at [459, 374] on p "Счет на оплату покупателю №AC-10976 от [DATE]" at bounding box center [556, 369] width 405 height 23
click at [512, 469] on p "Отчет к УПД №AC-14932 от [DATE]" at bounding box center [556, 475] width 405 height 23
